Goal: Find specific page/section

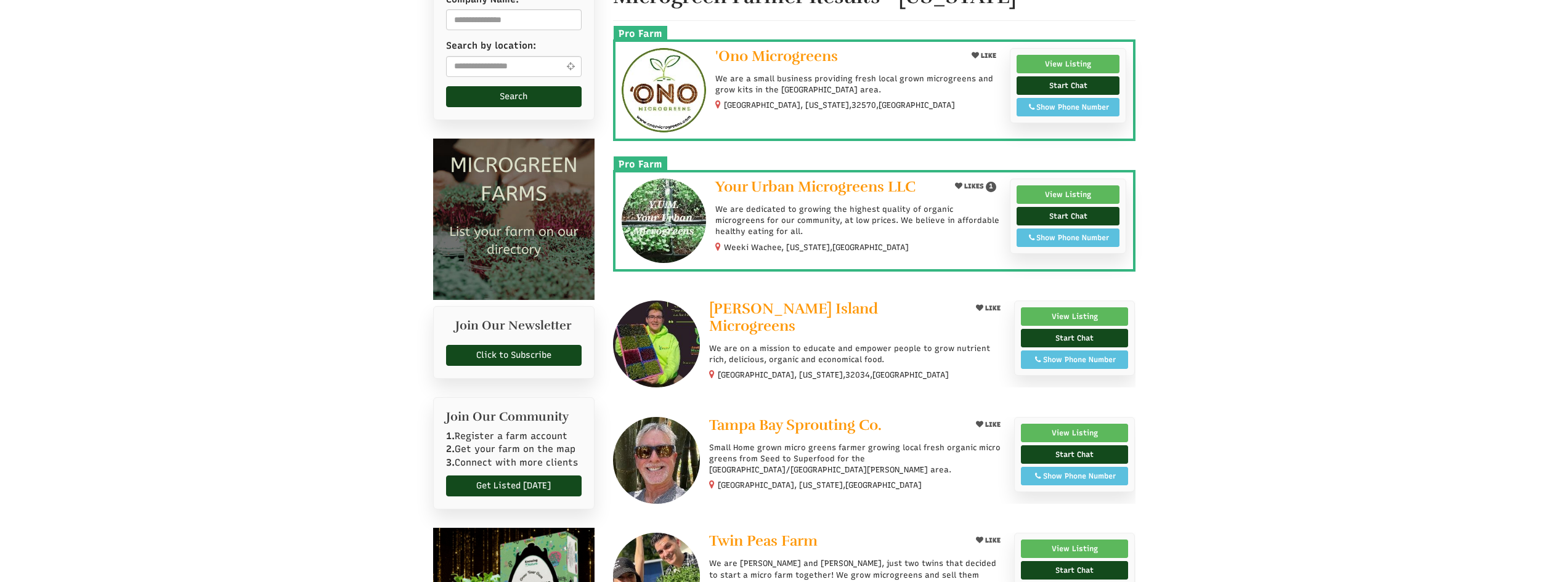
scroll to position [246, 0]
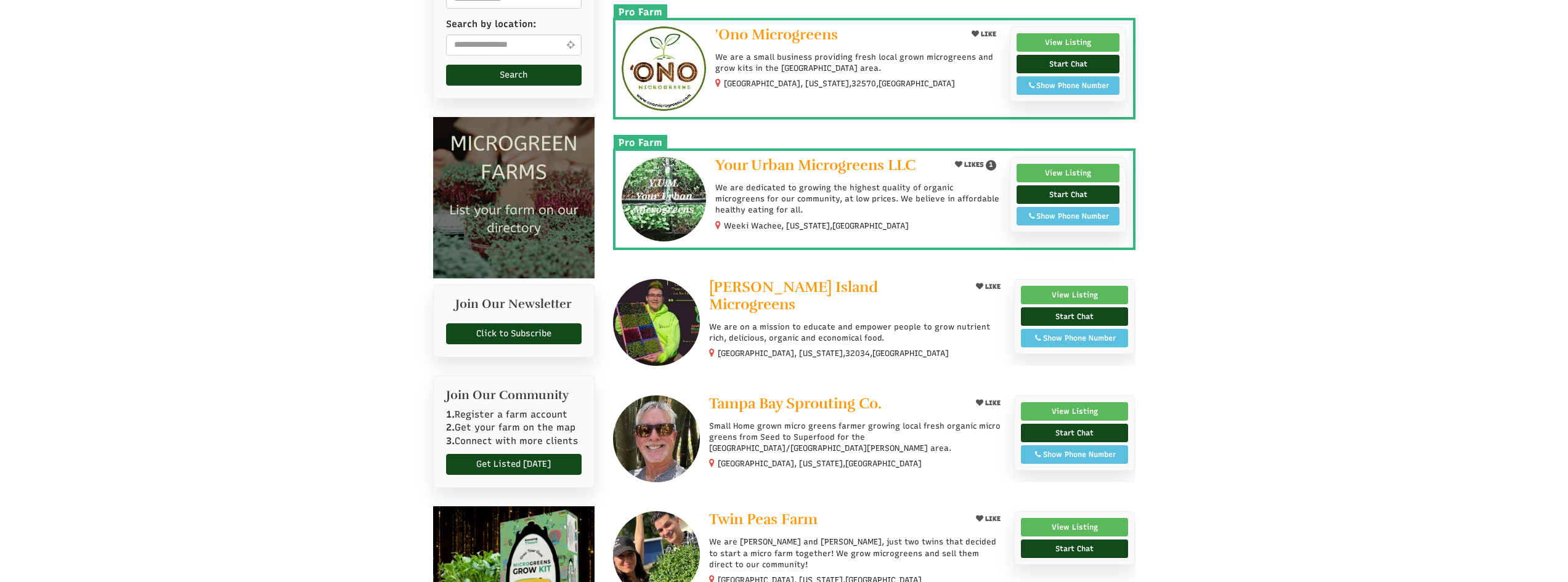
select select "Language Translate Widget"
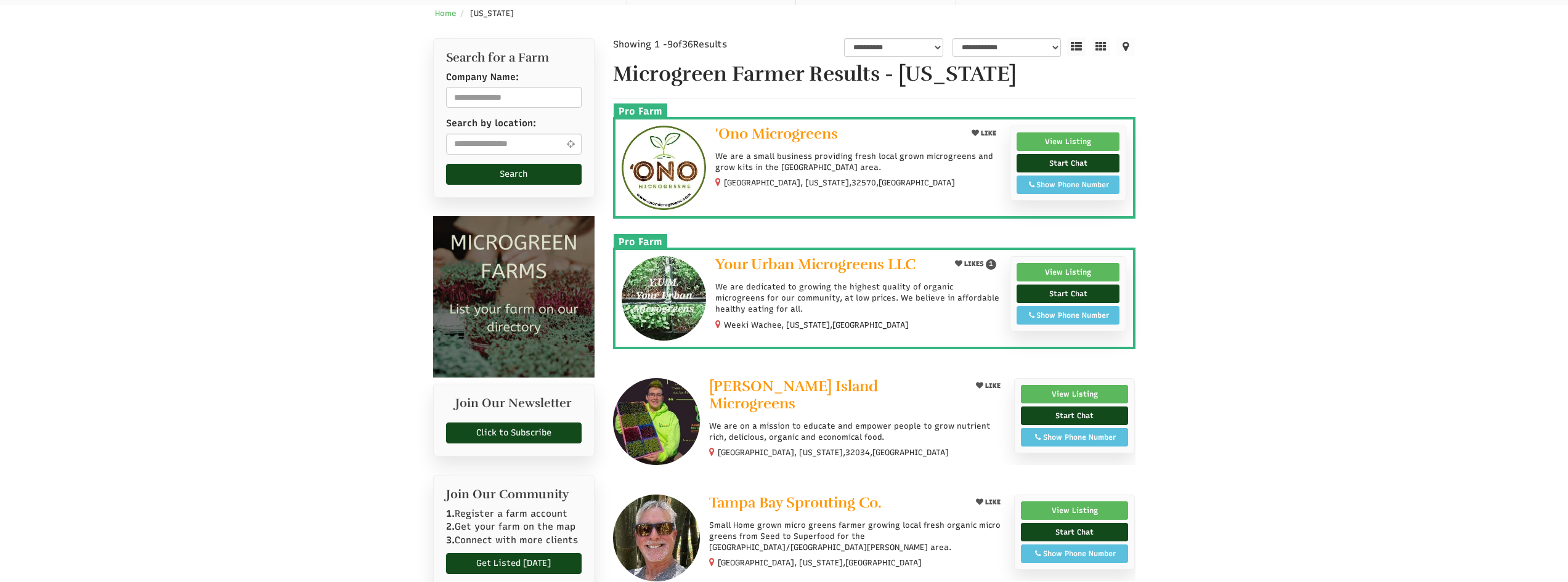
scroll to position [123, 0]
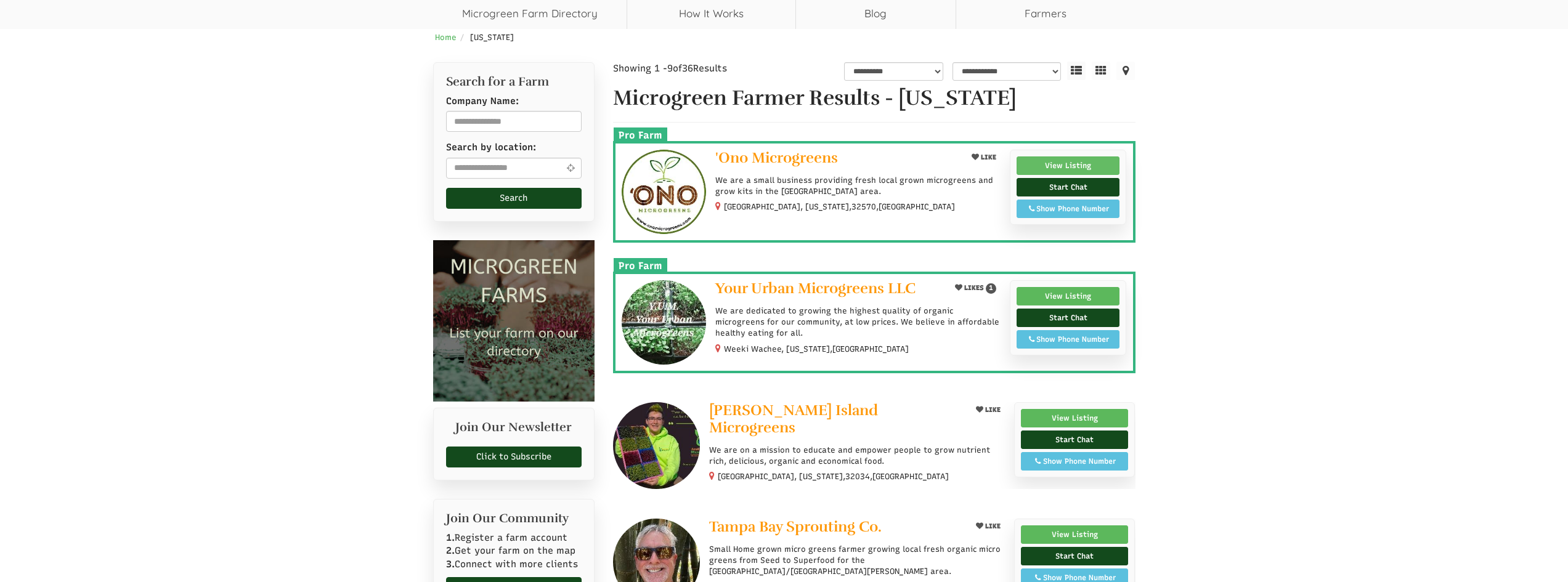
click at [1082, 161] on link "View Listing" at bounding box center [1069, 166] width 104 height 18
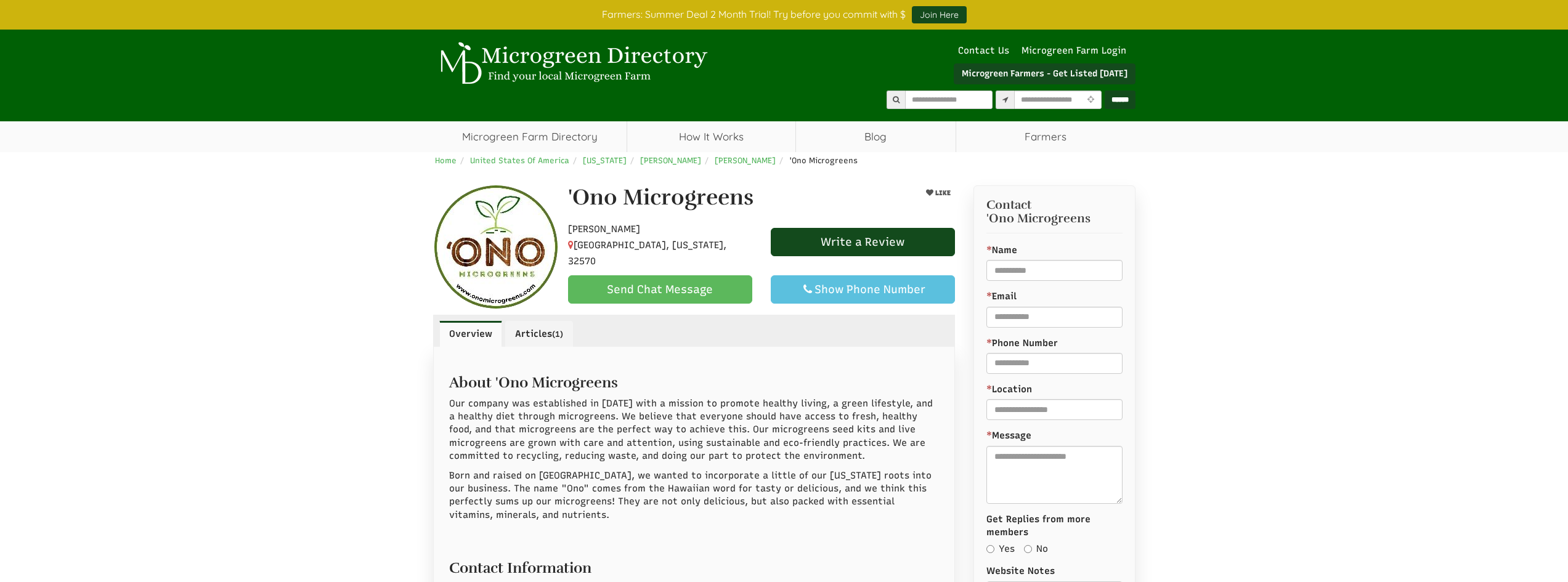
select select "Language Translate Widget"
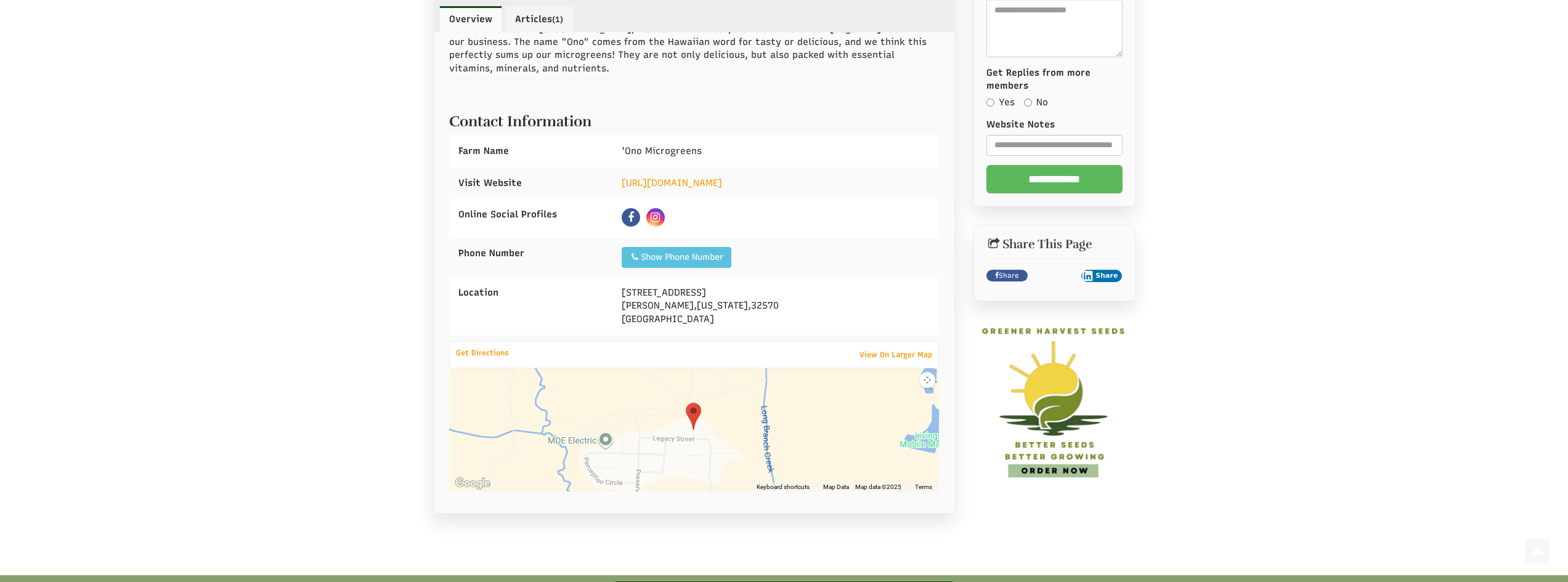
scroll to position [493, 0]
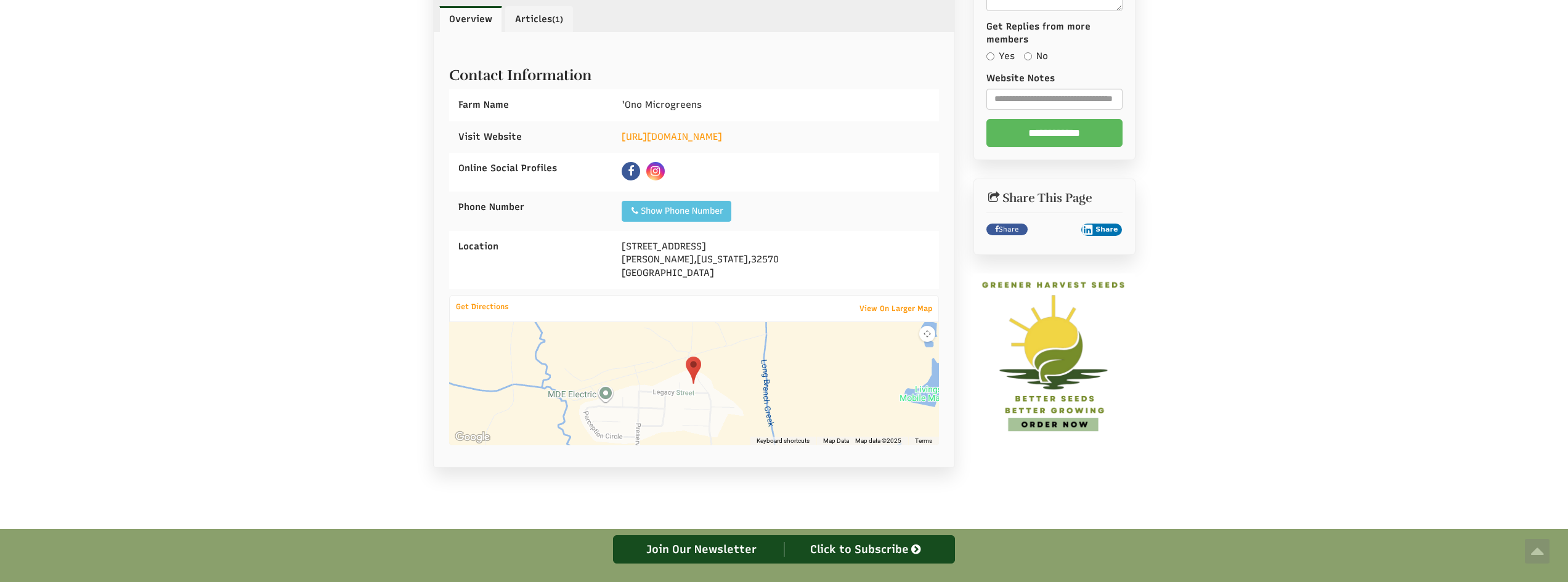
click at [660, 169] on icon at bounding box center [655, 171] width 9 height 11
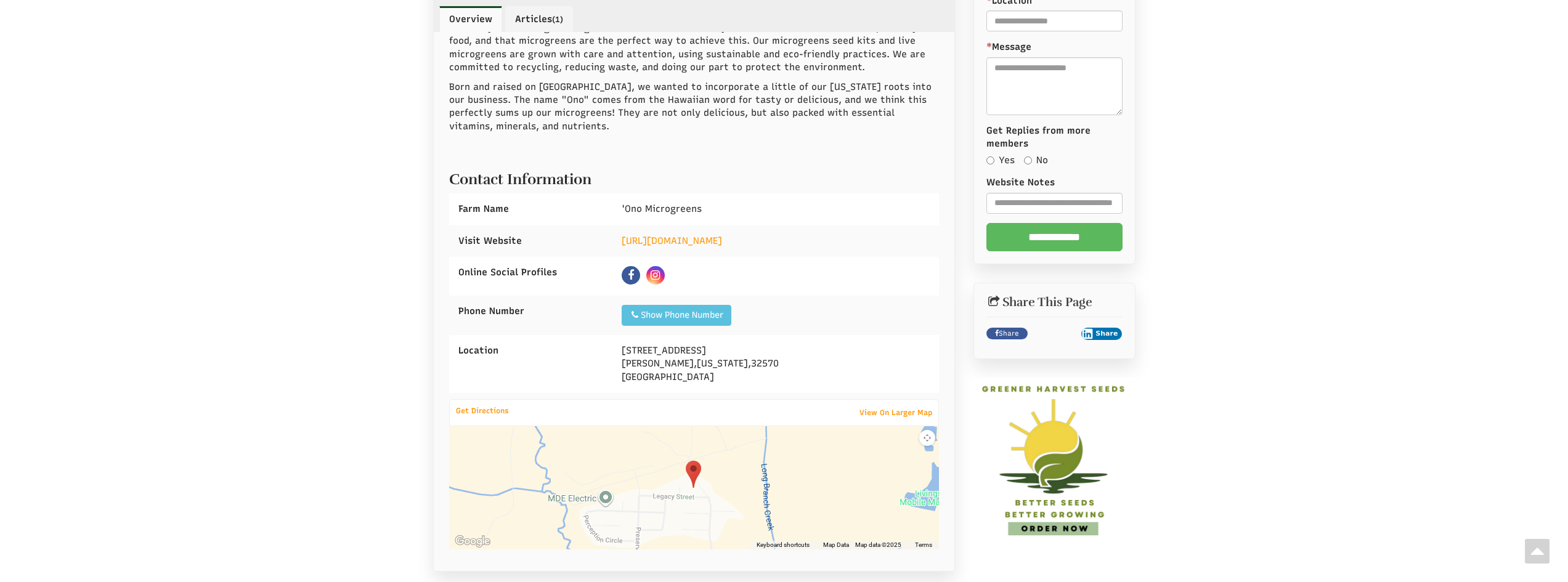
scroll to position [311, 0]
